Goal: Task Accomplishment & Management: Use online tool/utility

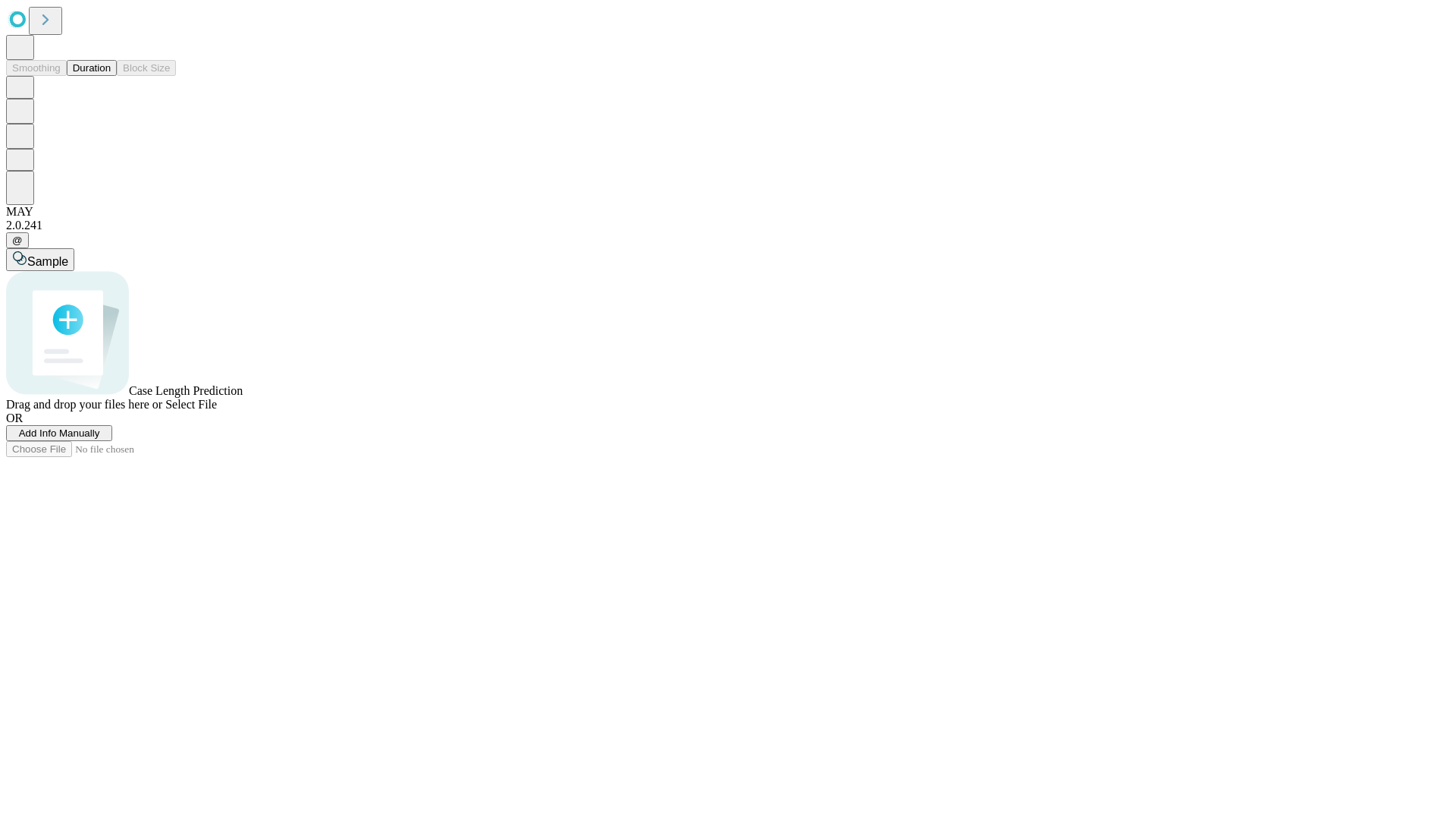
click at [110, 76] on button "Duration" at bounding box center [92, 67] width 50 height 16
click at [100, 438] on span "Add Info Manually" at bounding box center [59, 433] width 81 height 11
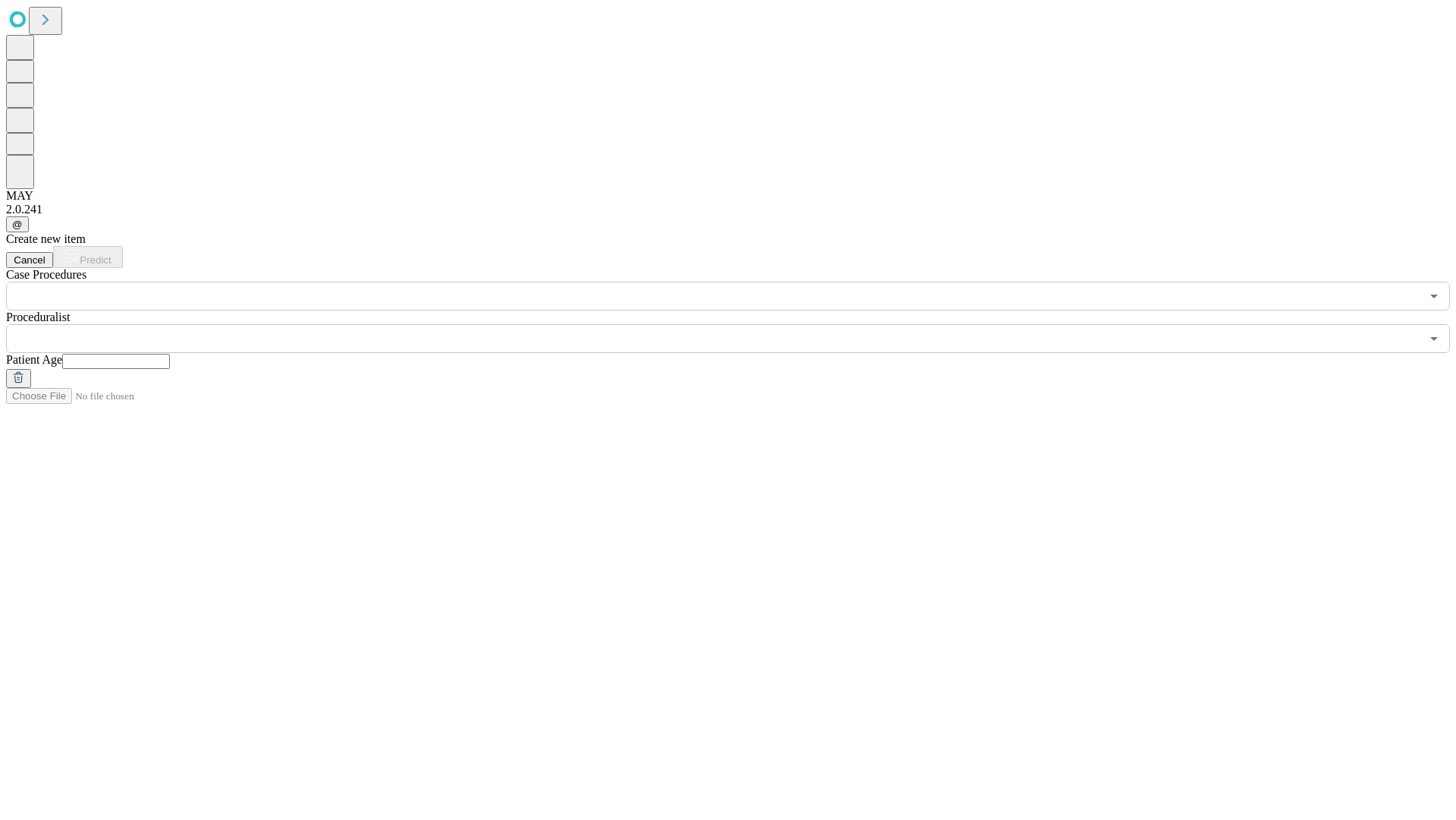
click at [170, 353] on input "text" at bounding box center [116, 361] width 108 height 15
type input "**"
click at [738, 324] on input "text" at bounding box center [713, 338] width 1414 height 29
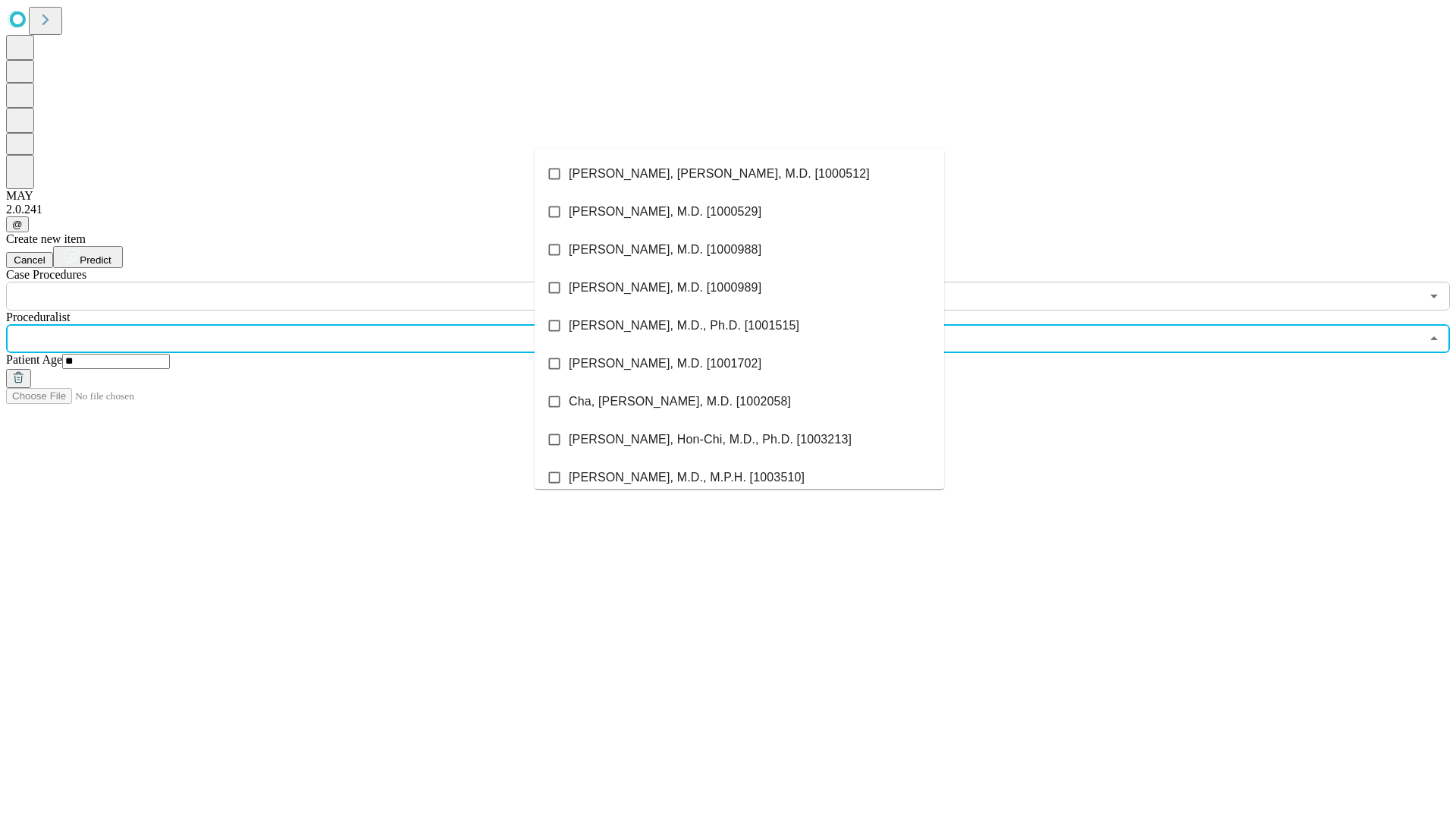
click at [739, 174] on li "[PERSON_NAME], [PERSON_NAME], M.D. [1000512]" at bounding box center [739, 174] width 410 height 38
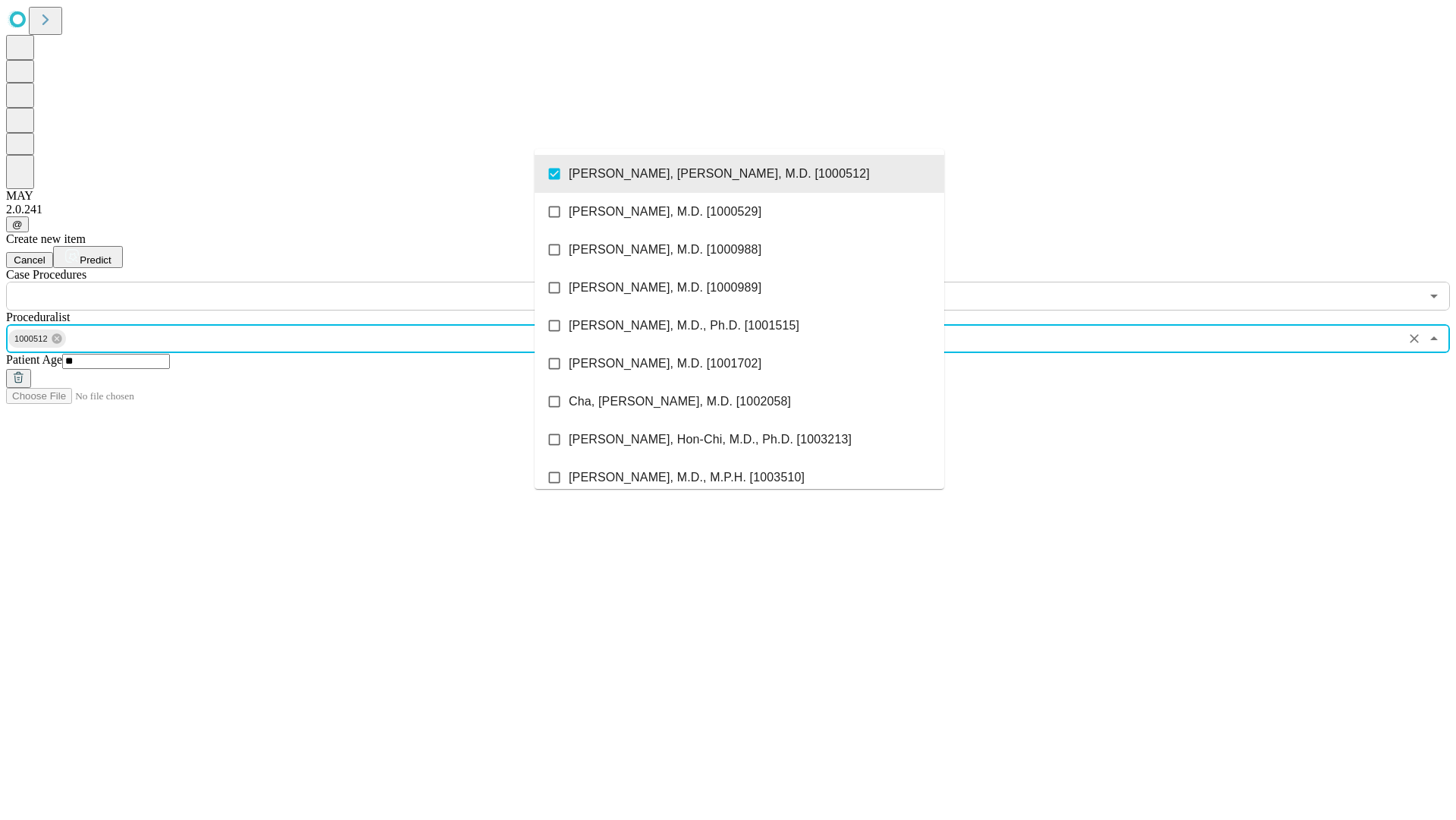
click at [318, 282] on input "text" at bounding box center [713, 296] width 1414 height 29
